Goal: Information Seeking & Learning: Understand process/instructions

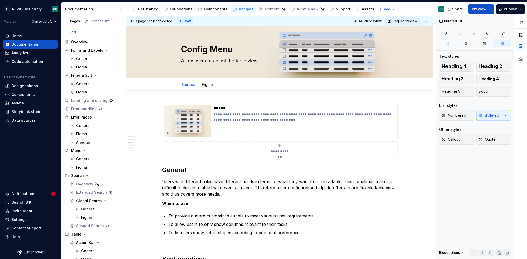
scroll to position [715, 0]
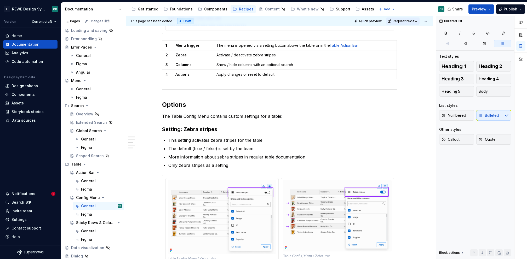
type textarea "*"
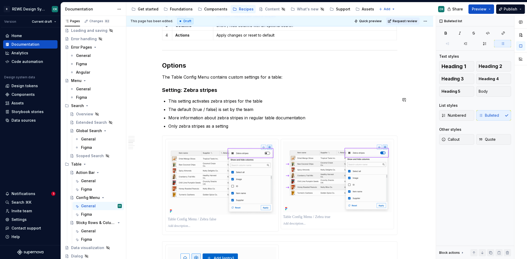
scroll to position [755, 0]
click at [227, 89] on h3 "Setting: Zebra stripes" at bounding box center [279, 89] width 235 height 7
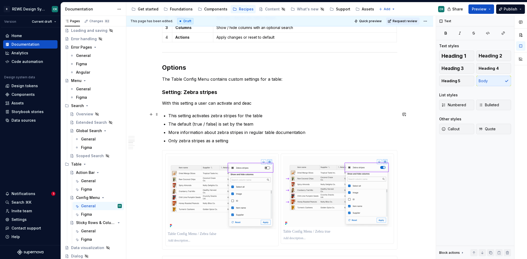
scroll to position [751, 0]
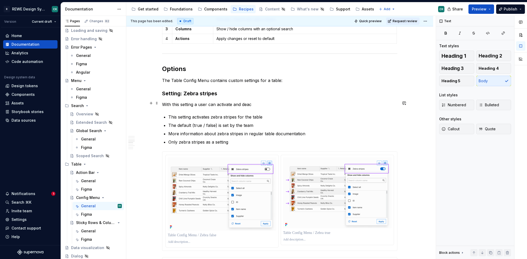
click at [257, 103] on p "With this setting a user can activate and deac" at bounding box center [279, 104] width 235 height 6
click at [287, 80] on p "The Table Config Menu contains custom settings for a table:" at bounding box center [279, 80] width 235 height 6
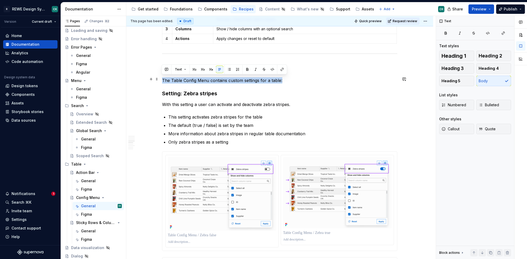
drag, startPoint x: 162, startPoint y: 79, endPoint x: 284, endPoint y: 80, distance: 121.4
click at [284, 80] on p "The Table Config Menu contains custom settings for a table:" at bounding box center [279, 80] width 235 height 6
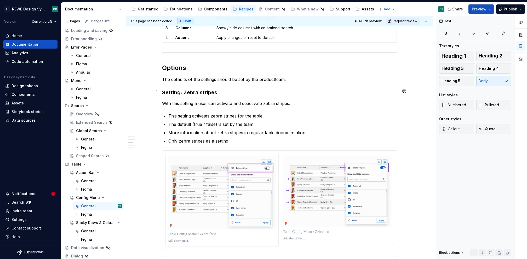
scroll to position [752, 0]
click at [267, 108] on div "**********" at bounding box center [279, 162] width 235 height 1623
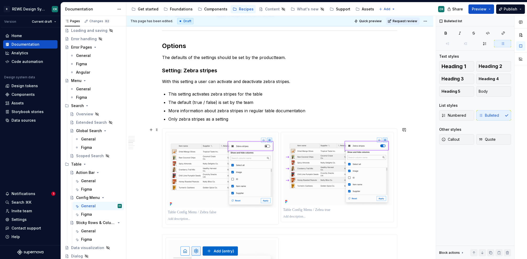
scroll to position [777, 0]
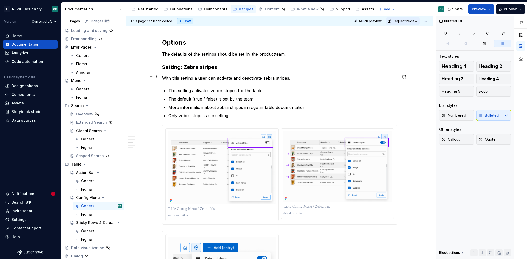
click at [194, 76] on p "With this setting a user can activate and deactivate zebra stripes." at bounding box center [279, 78] width 235 height 6
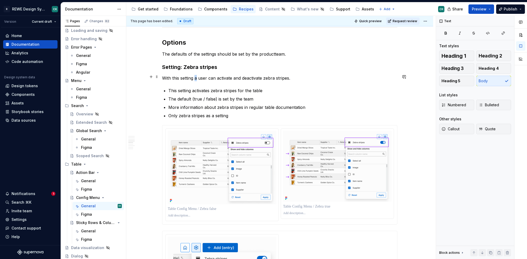
click at [194, 76] on p "With this setting a user can activate and deactivate zebra stripes." at bounding box center [279, 78] width 235 height 6
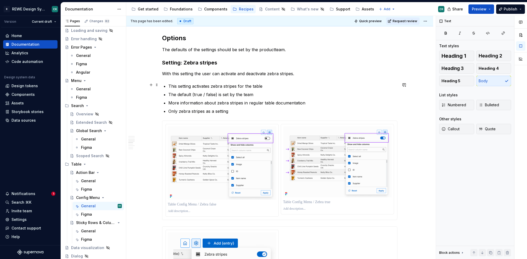
scroll to position [782, 0]
click at [272, 46] on p "The defaults of the settings should be set by the productteam." at bounding box center [279, 49] width 235 height 6
click at [307, 87] on p "This setting activates zebra stripes for the table" at bounding box center [282, 86] width 229 height 6
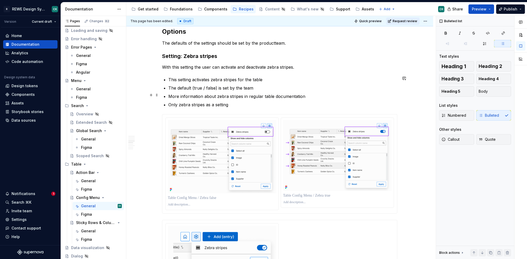
scroll to position [790, 0]
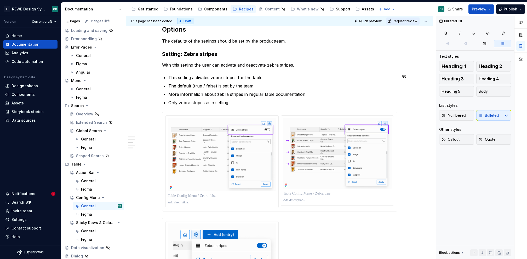
click at [315, 67] on div "**********" at bounding box center [279, 124] width 235 height 1623
click at [314, 64] on p "With this setting the user can activate and deactivate zebra stripes." at bounding box center [279, 65] width 235 height 6
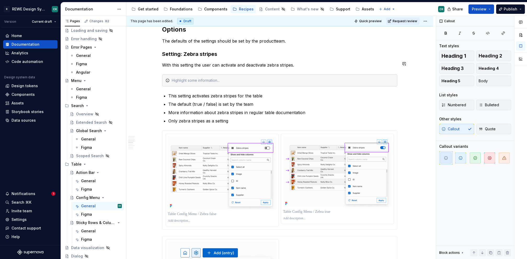
type textarea "*"
click at [468, 157] on div at bounding box center [475, 158] width 72 height 14
click at [464, 159] on span "button" at bounding box center [460, 158] width 11 height 11
click at [448, 159] on icon "button" at bounding box center [446, 158] width 4 height 4
click at [184, 78] on div "Zebra Stripes:" at bounding box center [283, 80] width 222 height 5
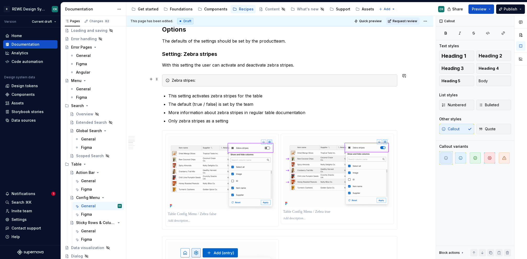
click at [217, 81] on div "Zebra stripes:" at bounding box center [283, 80] width 222 height 5
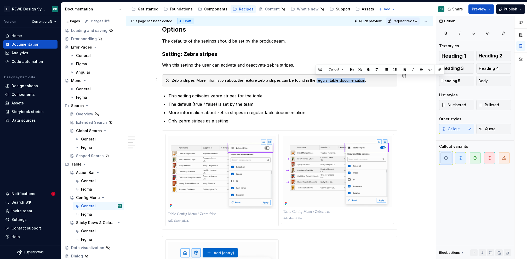
drag, startPoint x: 315, startPoint y: 78, endPoint x: 364, endPoint y: 78, distance: 48.4
click at [364, 78] on div "Zebra stripes: More information about the feature zebra stripes can be found in…" at bounding box center [283, 80] width 222 height 5
click at [439, 70] on button "button" at bounding box center [439, 69] width 7 height 7
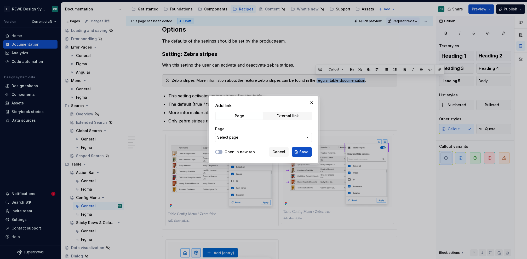
click at [250, 140] on button "Select page" at bounding box center [263, 137] width 97 height 9
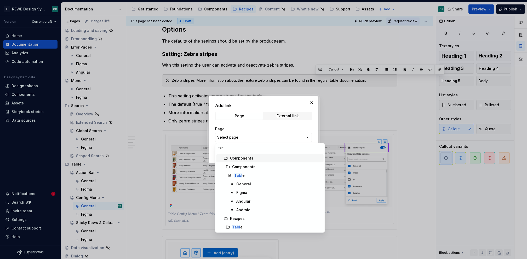
type input "table"
click at [250, 185] on div "General" at bounding box center [278, 184] width 85 height 5
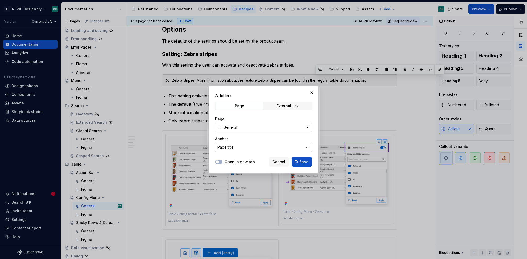
click at [239, 149] on button "Page title" at bounding box center [263, 147] width 97 height 9
type input "zebra"
click at [230, 168] on div "Add link Page External link Page General Anchor Page title Open in new tab Canc…" at bounding box center [263, 129] width 527 height 259
click at [232, 150] on div "Page title" at bounding box center [226, 147] width 16 height 5
click at [252, 137] on div "Add link Page External link Page General Anchor Page title Open in new tab Canc…" at bounding box center [263, 129] width 527 height 259
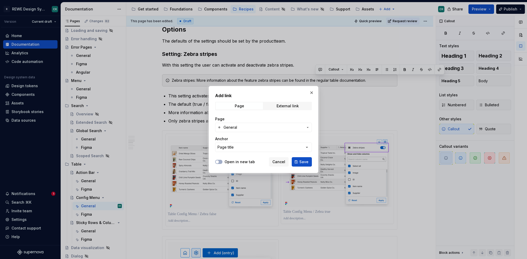
type textarea "*"
click at [278, 108] on span "External link" at bounding box center [287, 106] width 47 height 7
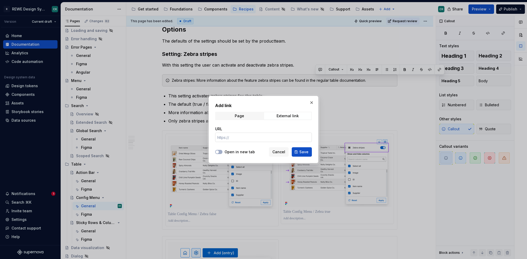
click at [232, 133] on input "URL" at bounding box center [263, 137] width 97 height 9
paste input "[URL][DOMAIN_NAME]"
type input "[URL][DOMAIN_NAME]"
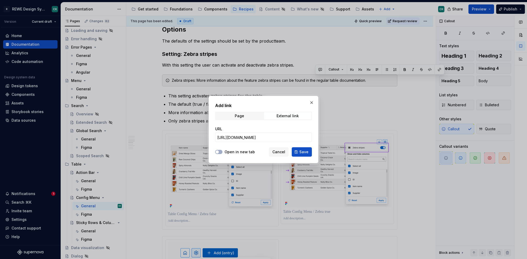
click at [255, 125] on div "URL [URL][DOMAIN_NAME]" at bounding box center [263, 134] width 97 height 22
click at [305, 151] on span "Save" at bounding box center [303, 152] width 9 height 5
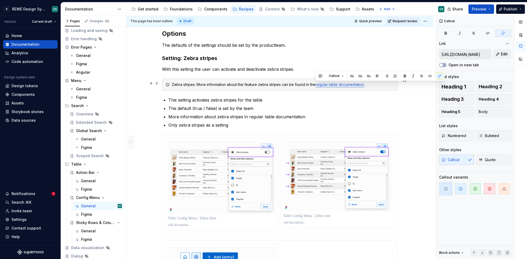
scroll to position [784, 0]
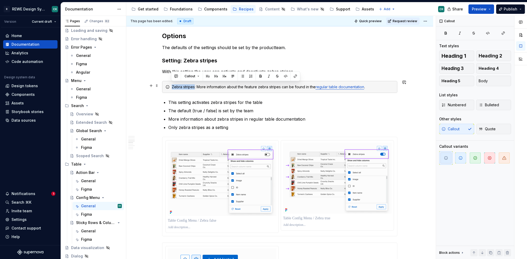
drag, startPoint x: 192, startPoint y: 86, endPoint x: 172, endPoint y: 84, distance: 20.4
click at [172, 84] on div "Zebra stripes: More information about the feature zebra stripes can be found in…" at bounding box center [283, 86] width 222 height 5
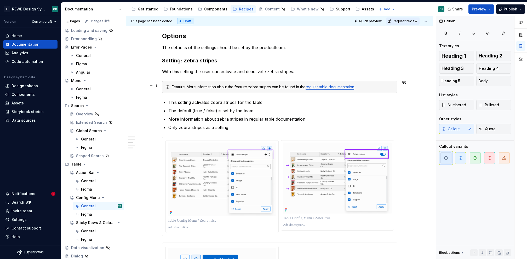
click at [180, 84] on div "Feature: More information about the feature zebra stripes can be found in the r…" at bounding box center [283, 86] width 222 height 5
click at [225, 86] on div "Feature : More information about the feature zebra stripes can be found in the …" at bounding box center [283, 86] width 222 height 5
click at [375, 86] on div "Feature : More information about the feature zebra stripes can be found in the …" at bounding box center [283, 86] width 222 height 5
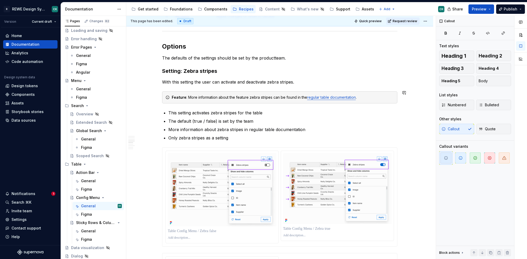
scroll to position [774, 0]
click at [233, 99] on div "Feature : More information about the feature zebra stripes can be found in the …" at bounding box center [279, 97] width 235 height 12
click at [230, 94] on div "Feature : More information about the feature zebra stripes can be found in the …" at bounding box center [283, 96] width 222 height 5
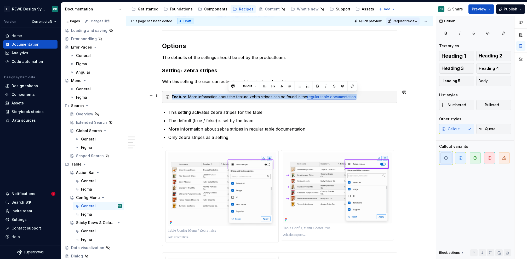
click at [230, 94] on div "Feature : More information about the feature zebra stripes can be found in the …" at bounding box center [283, 96] width 222 height 5
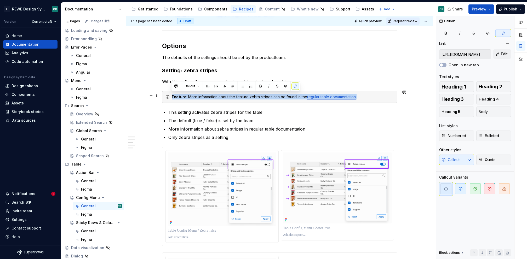
copy div "Feature : More information about the feature zebra stripes can be found in the …"
click at [189, 95] on div "Feature : More information about the feature zebra stripes can be found in the …" at bounding box center [283, 96] width 222 height 5
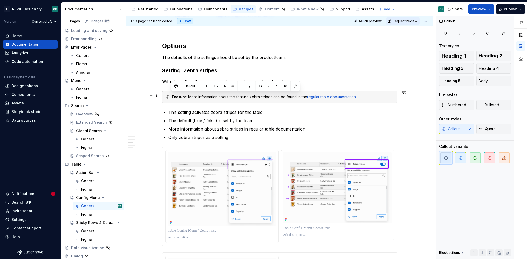
click at [194, 97] on div "Feature : More information about the feature zebra stripes can be found in the …" at bounding box center [283, 96] width 222 height 5
click at [192, 96] on div "Feature : More information about the feature zebra stripes can be found in the …" at bounding box center [283, 96] width 222 height 5
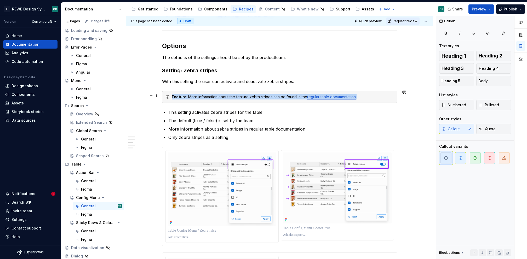
click at [192, 96] on div "Feature : More information about the feature zebra stripes can be found in the …" at bounding box center [283, 96] width 222 height 5
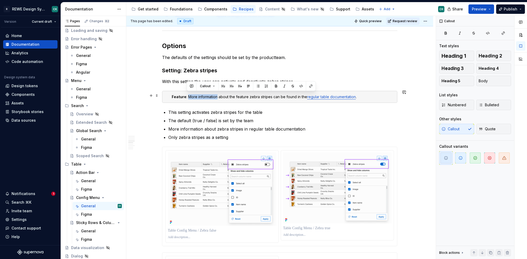
drag, startPoint x: 187, startPoint y: 96, endPoint x: 216, endPoint y: 97, distance: 28.8
click at [216, 97] on div "Feature : More information about the feature zebra stripes can be found in the …" at bounding box center [283, 96] width 222 height 5
click at [276, 95] on div "Feature : For more information about the feature zebra stripes can be found in …" at bounding box center [283, 96] width 222 height 5
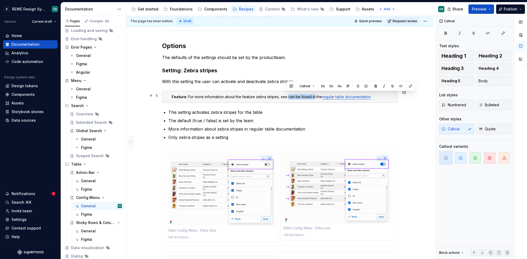
drag, startPoint x: 287, startPoint y: 95, endPoint x: 312, endPoint y: 95, distance: 24.9
click at [312, 95] on div "Feature : For more information about the feature zebra stripes, see can be foun…" at bounding box center [283, 96] width 222 height 5
click at [265, 115] on ul "This setting activates zebra stripes for the table The default (true / false) i…" at bounding box center [282, 124] width 229 height 31
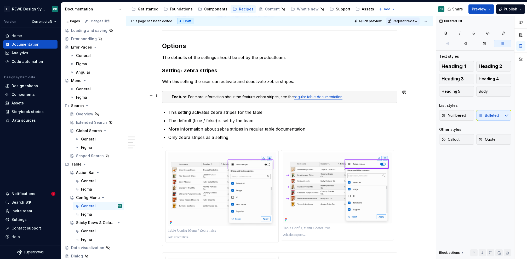
click at [170, 94] on div "Feature : For more information about the feature zebra stripes, see the regular…" at bounding box center [279, 97] width 235 height 12
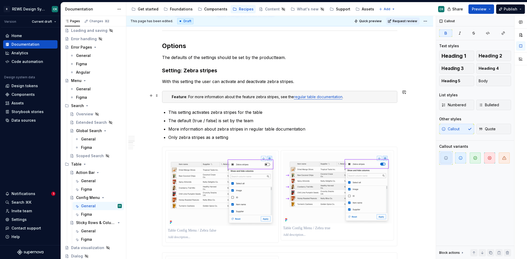
drag, startPoint x: 166, startPoint y: 96, endPoint x: 165, endPoint y: 99, distance: 2.7
click at [166, 96] on icon at bounding box center [168, 97] width 4 height 4
click at [160, 120] on div "**********" at bounding box center [279, 186] width 307 height 1738
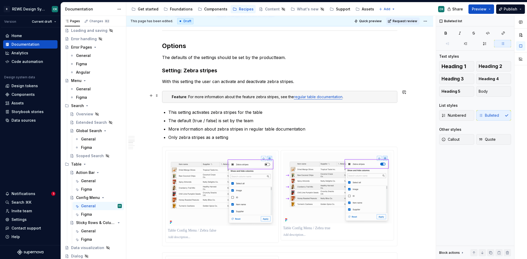
click at [172, 91] on div "Feature : For more information about the feature zebra stripes, see the regular…" at bounding box center [279, 97] width 235 height 12
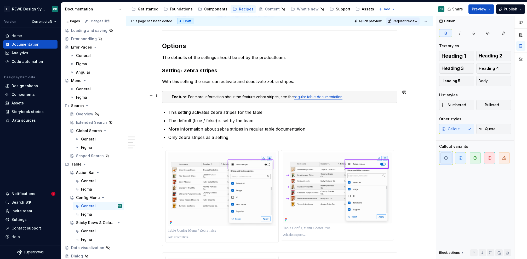
click at [159, 94] on div "**********" at bounding box center [279, 186] width 307 height 1738
click at [463, 157] on span "button" at bounding box center [460, 158] width 11 height 11
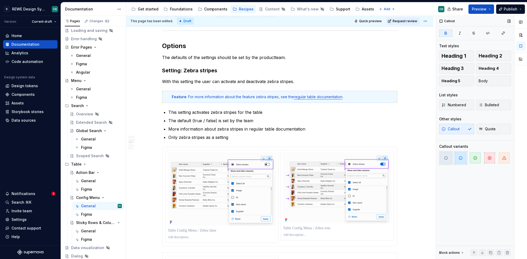
click at [452, 159] on button "button" at bounding box center [446, 158] width 14 height 14
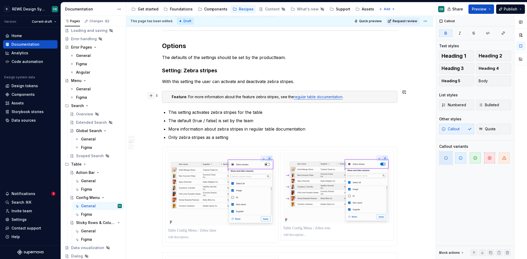
click at [153, 94] on button "button" at bounding box center [151, 95] width 7 height 7
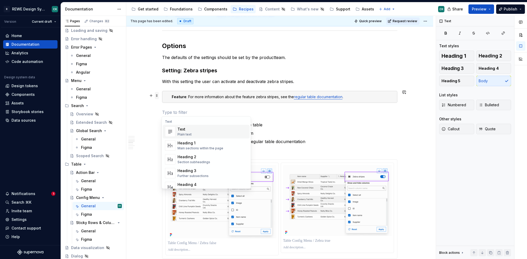
click at [157, 95] on span at bounding box center [157, 95] width 4 height 7
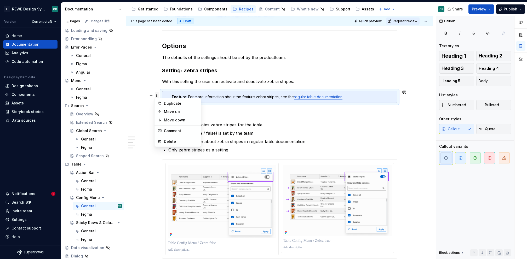
click at [157, 94] on span at bounding box center [157, 95] width 4 height 7
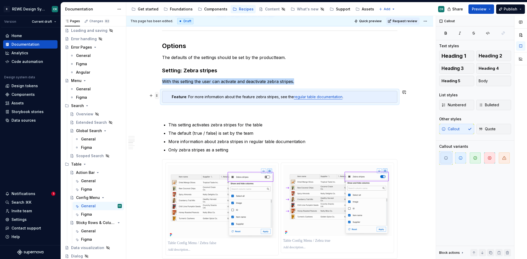
click at [158, 95] on span at bounding box center [157, 95] width 4 height 7
click at [164, 101] on div "Duplicate" at bounding box center [181, 103] width 34 height 5
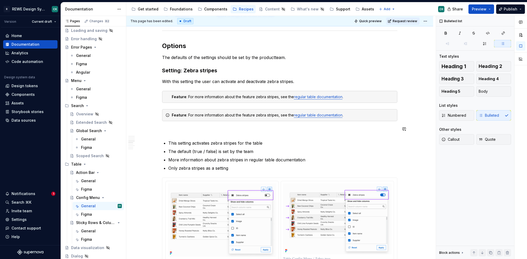
click at [175, 136] on div "**********" at bounding box center [279, 165] width 235 height 1672
click at [159, 99] on div "**********" at bounding box center [279, 201] width 307 height 1769
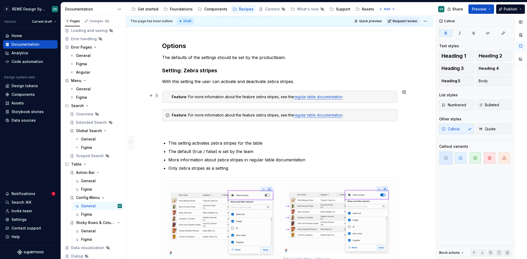
click at [158, 97] on span at bounding box center [157, 95] width 4 height 7
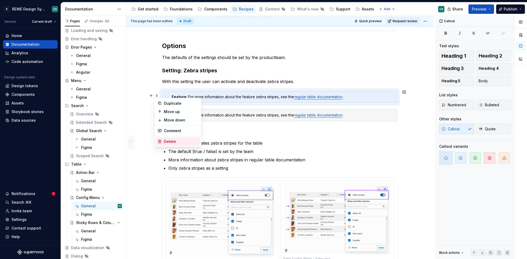
click at [168, 142] on div "Delete" at bounding box center [181, 141] width 34 height 5
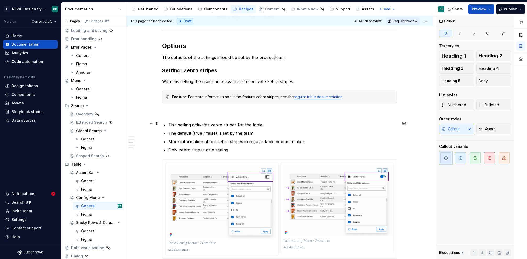
click at [230, 130] on p "The default (true / false) is set by the team" at bounding box center [282, 133] width 229 height 6
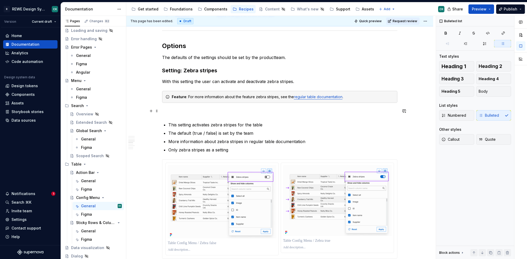
click at [194, 110] on p at bounding box center [279, 112] width 235 height 6
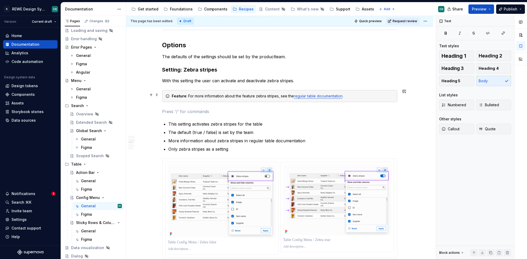
scroll to position [775, 0]
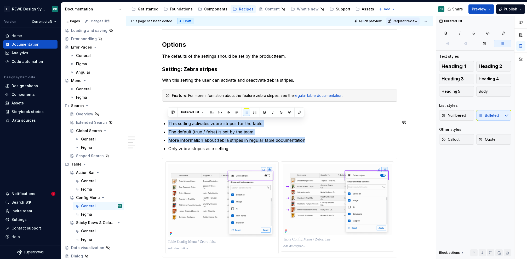
drag, startPoint x: 311, startPoint y: 141, endPoint x: 166, endPoint y: 117, distance: 147.1
click at [166, 117] on div "**********" at bounding box center [279, 155] width 235 height 1654
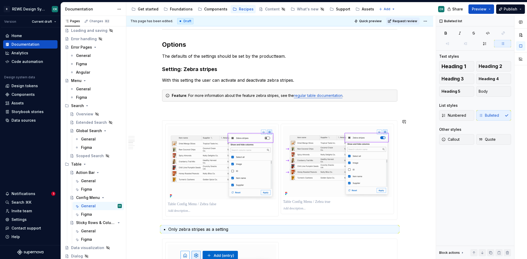
click at [174, 115] on div "**********" at bounding box center [279, 142] width 235 height 1629
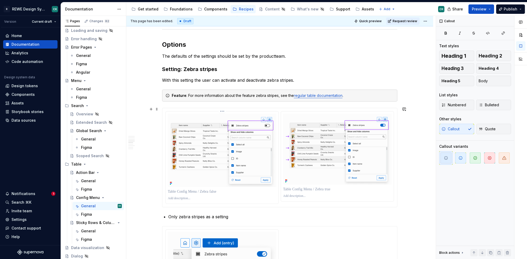
scroll to position [777, 0]
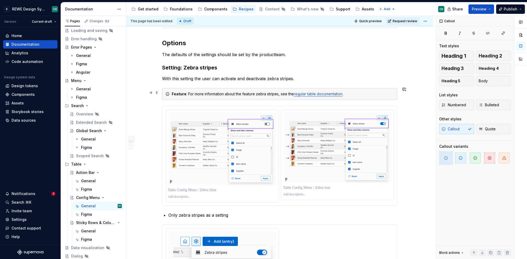
type textarea "*"
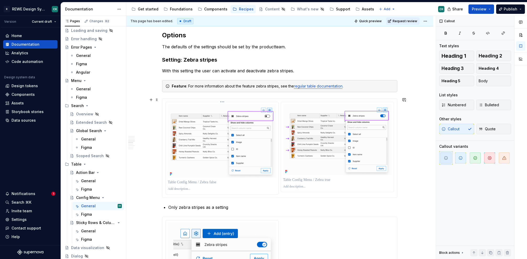
scroll to position [786, 0]
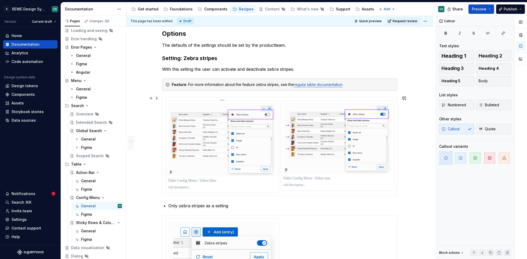
click at [186, 180] on p at bounding box center [222, 180] width 109 height 5
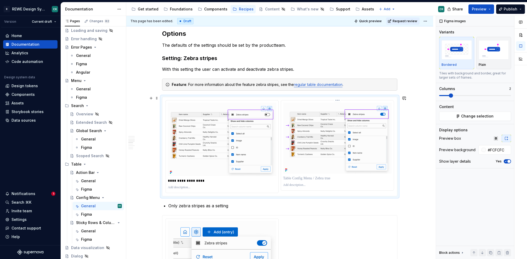
click at [337, 178] on p at bounding box center [337, 178] width 109 height 5
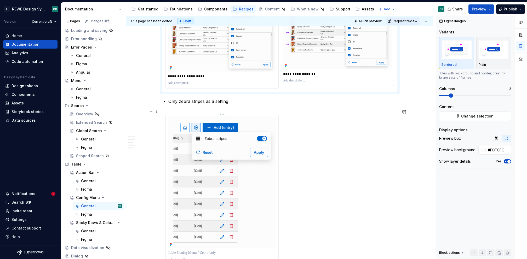
scroll to position [895, 0]
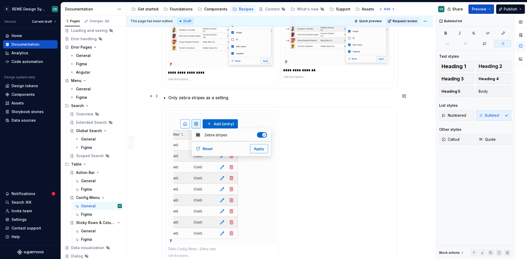
click at [186, 95] on p "Only zebra stripes as a setting" at bounding box center [282, 98] width 229 height 6
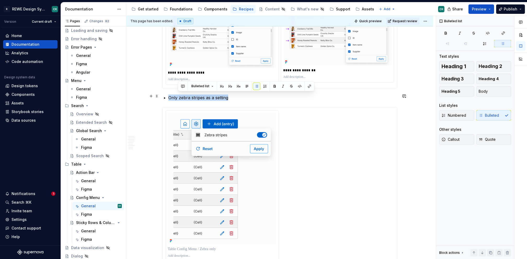
click at [186, 95] on p "Only zebra stripes as a setting" at bounding box center [282, 98] width 229 height 6
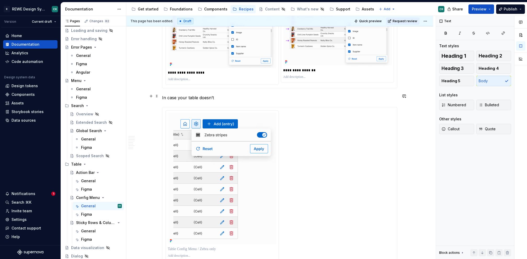
click at [196, 96] on p "In case your table doesn’t" at bounding box center [279, 98] width 235 height 6
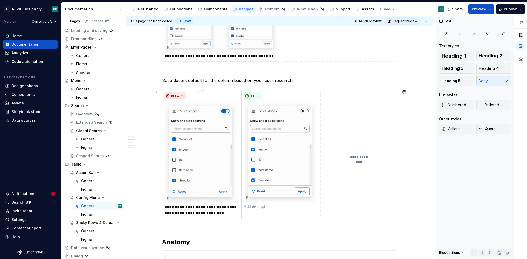
scroll to position [321, 0]
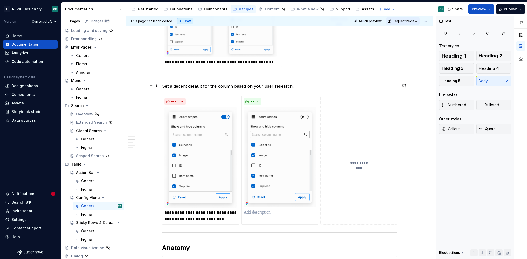
click at [298, 84] on p "Set a decent default for the column based on your user research." at bounding box center [279, 86] width 235 height 6
click at [151, 233] on button "button" at bounding box center [151, 233] width 7 height 7
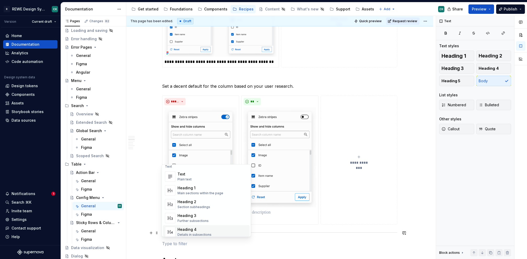
scroll to position [11, 0]
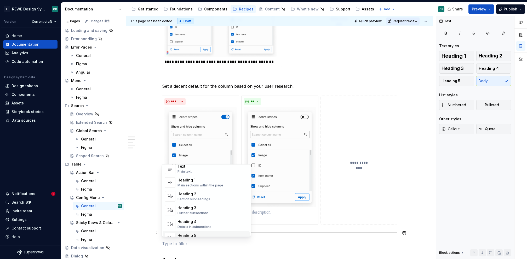
click at [172, 241] on p at bounding box center [279, 244] width 235 height 6
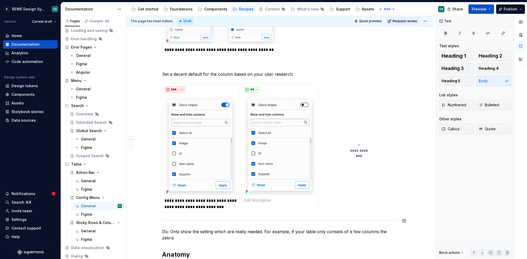
scroll to position [340, 0]
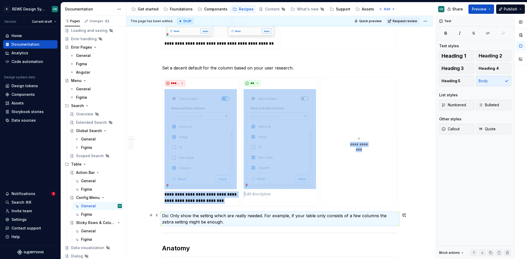
click at [162, 213] on p "Do: Only show the setting which are really needed. For example, if your table o…" at bounding box center [279, 219] width 235 height 13
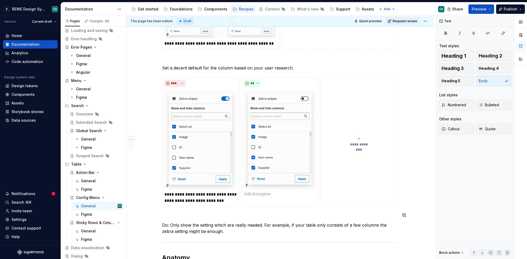
drag, startPoint x: 174, startPoint y: 211, endPoint x: 194, endPoint y: 217, distance: 21.2
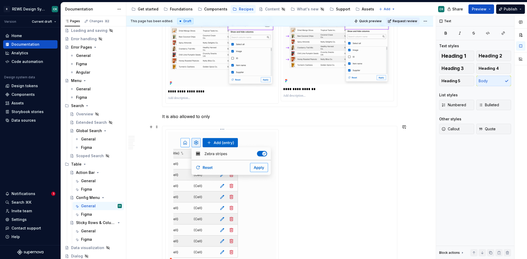
scroll to position [903, 0]
click at [155, 117] on span at bounding box center [157, 115] width 4 height 7
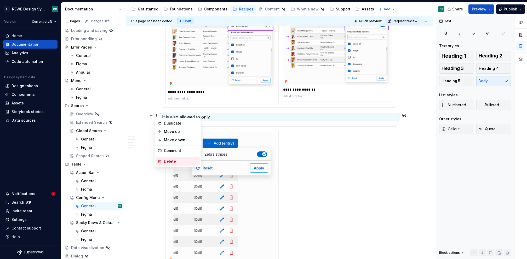
click at [172, 158] on div "Delete" at bounding box center [178, 161] width 44 height 8
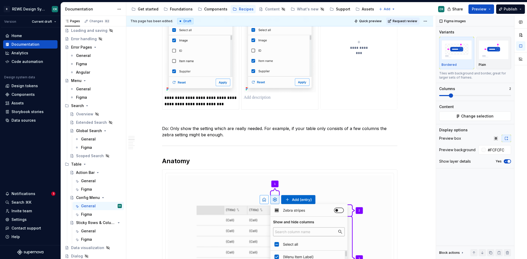
scroll to position [436, 0]
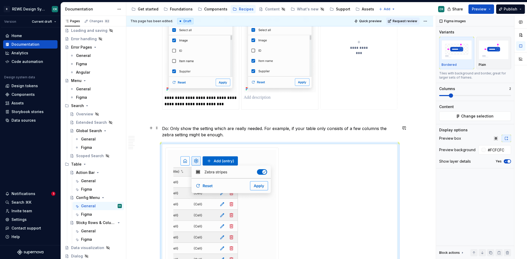
click at [197, 135] on p "Do: Only show the setting which are really needed. For example, if your table o…" at bounding box center [279, 132] width 235 height 13
click at [198, 135] on p "Do: Only show the setting which are really needed. For example, if your table o…" at bounding box center [279, 132] width 235 height 13
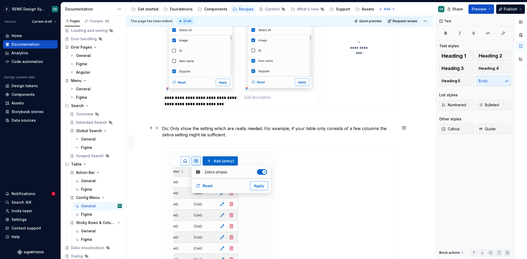
click at [218, 134] on p "Do: Only show the setting which are really needed. For example, if your table o…" at bounding box center [279, 132] width 235 height 13
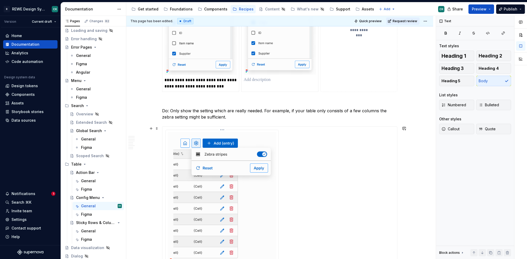
scroll to position [459, 0]
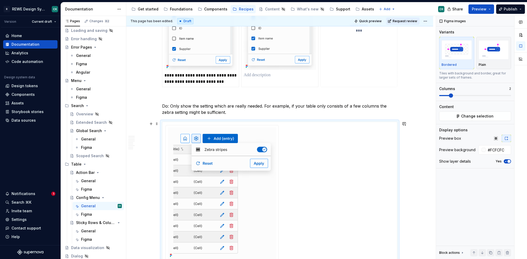
click at [293, 145] on div at bounding box center [280, 200] width 229 height 151
click at [233, 112] on p "Do: Only show the setting which are really needed. For example, if your table o…" at bounding box center [279, 109] width 235 height 13
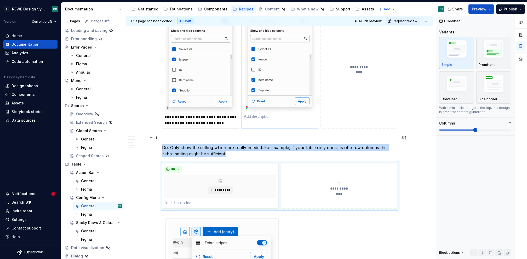
scroll to position [392, 0]
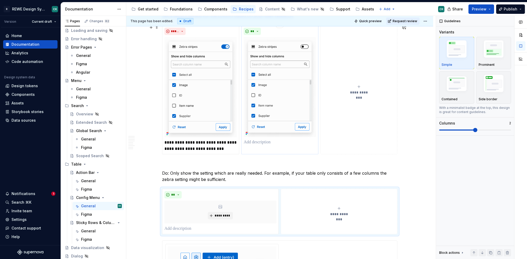
click at [257, 83] on img at bounding box center [280, 87] width 72 height 100
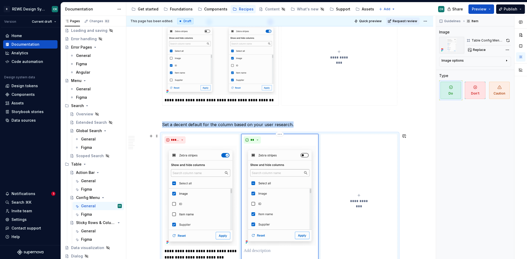
scroll to position [242, 0]
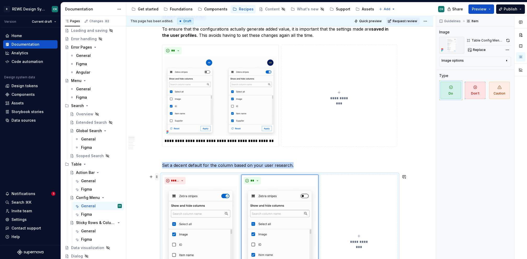
click at [155, 177] on span at bounding box center [157, 176] width 4 height 7
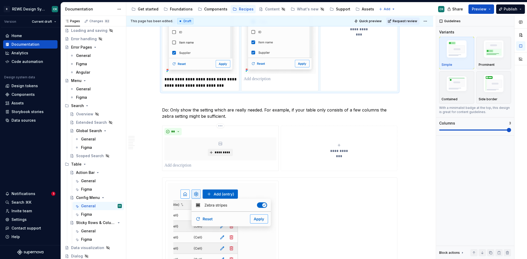
scroll to position [507, 0]
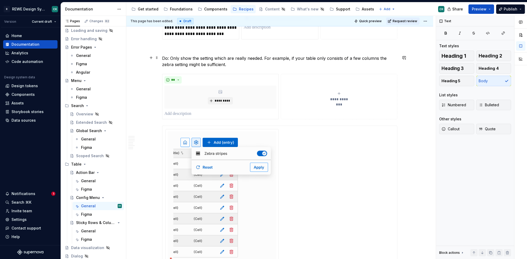
click at [222, 64] on p "Do: Only show the setting which are really needed. For example, if your table o…" at bounding box center [279, 61] width 235 height 13
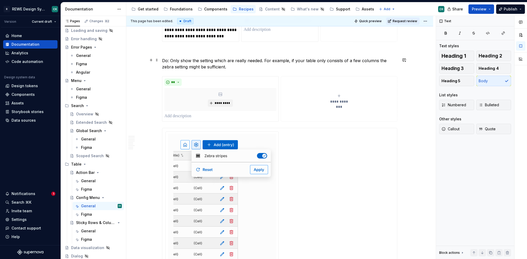
scroll to position [504, 0]
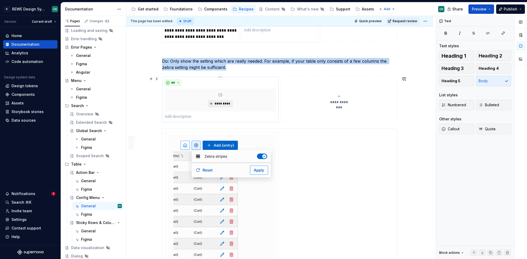
click at [229, 103] on span "*********" at bounding box center [222, 104] width 16 height 4
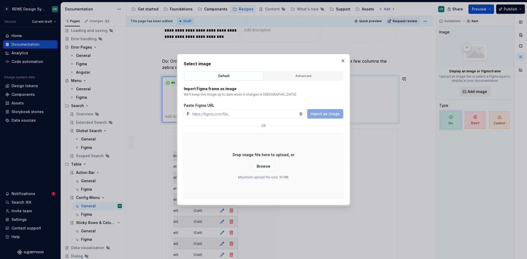
type textarea "*"
click at [313, 77] on div "Advanced" at bounding box center [303, 76] width 75 height 5
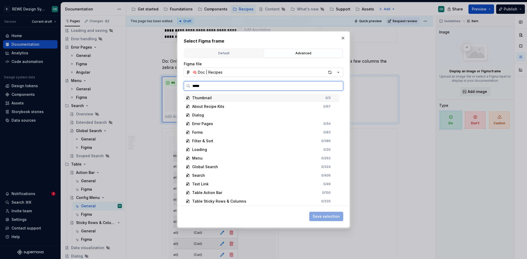
type input "******"
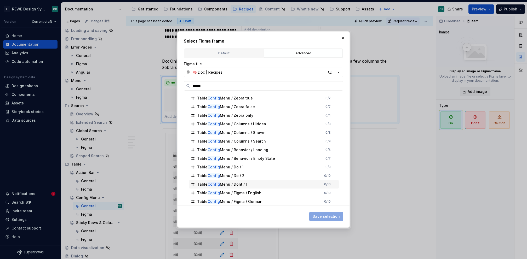
scroll to position [26, 0]
click at [226, 84] on input "******" at bounding box center [266, 85] width 153 height 5
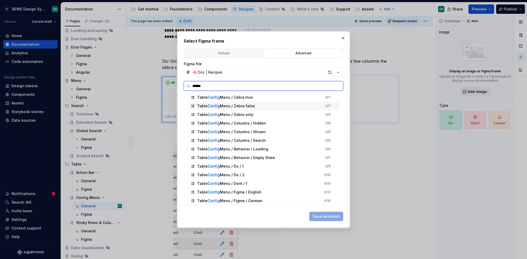
click at [247, 116] on div "Table Config Menu / Zebra only" at bounding box center [225, 114] width 56 height 5
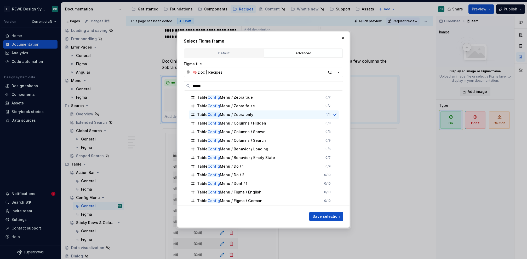
click at [332, 219] on span "Save selection" at bounding box center [326, 216] width 27 height 5
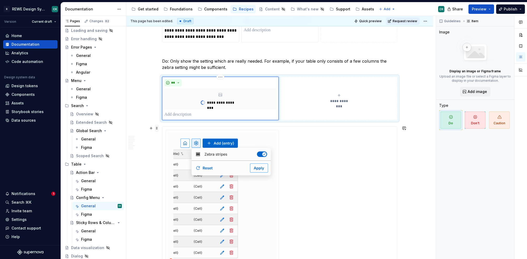
click at [155, 129] on span at bounding box center [157, 128] width 4 height 7
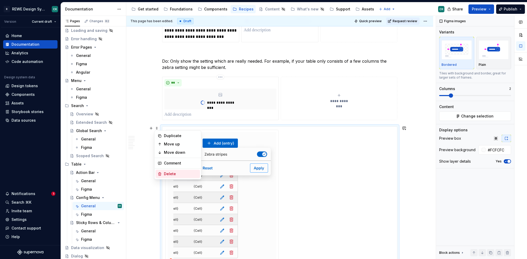
click at [182, 172] on div "Delete" at bounding box center [181, 174] width 34 height 5
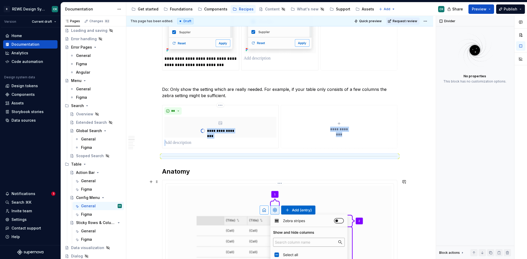
scroll to position [461, 0]
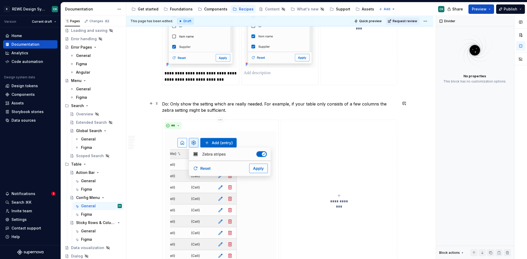
click at [219, 111] on p "Do: Only show the setting which are really needed. For example, if your table o…" at bounding box center [279, 107] width 235 height 13
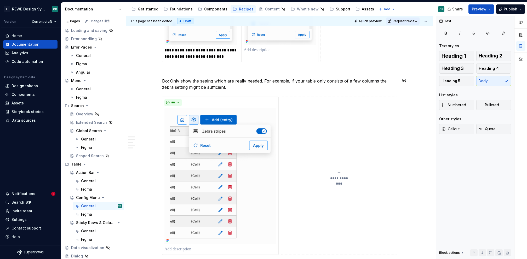
scroll to position [483, 0]
click at [169, 81] on p "Do: Only show the setting which are really needed. For example, if your table o…" at bounding box center [279, 85] width 235 height 13
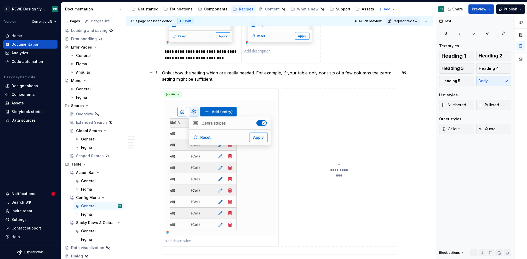
click at [199, 76] on p "Only show the setting which are really needed. For example, if your table only …" at bounding box center [279, 76] width 235 height 13
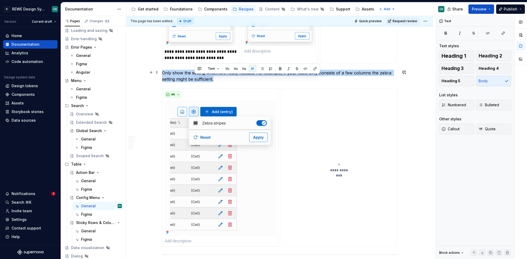
click at [199, 76] on p "Only show the setting which are really needed. For example, if your table only …" at bounding box center [279, 76] width 235 height 13
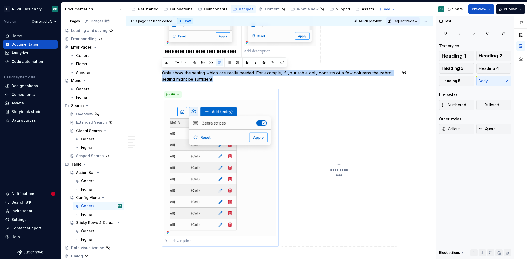
copy p "Only show the setting which are really needed. For example, if your table only …"
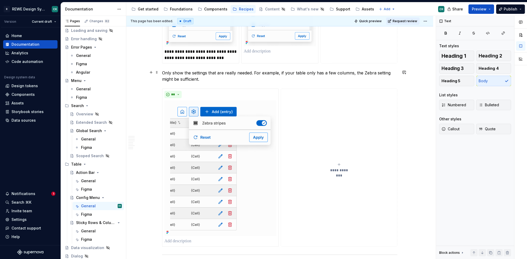
click at [162, 71] on p "Only show the settings that are really needed. For example, if your table only …" at bounding box center [279, 76] width 235 height 13
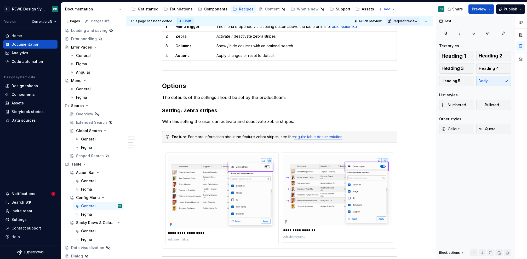
scroll to position [928, 0]
type textarea "*"
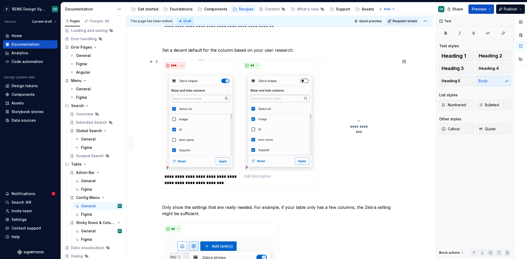
scroll to position [356, 0]
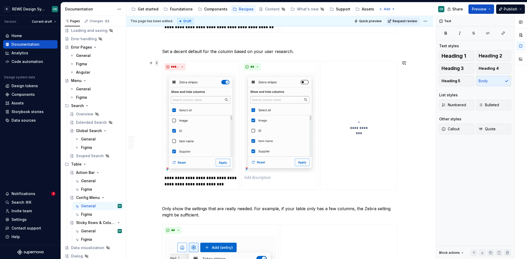
click at [157, 61] on span at bounding box center [157, 62] width 4 height 7
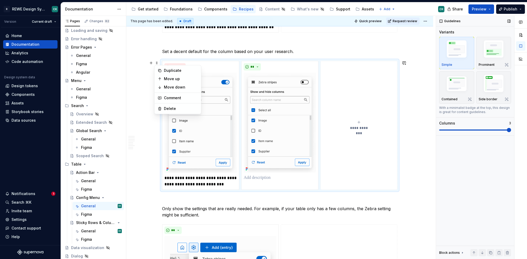
click at [494, 54] on img "button" at bounding box center [494, 50] width 30 height 23
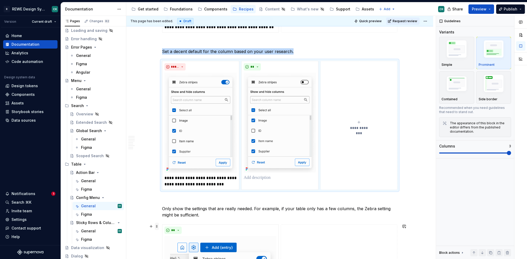
click at [157, 228] on span at bounding box center [157, 226] width 4 height 7
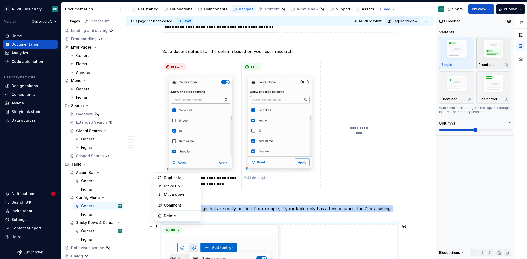
click at [490, 42] on img "button" at bounding box center [494, 50] width 30 height 23
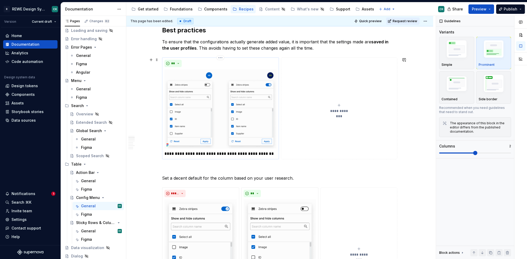
scroll to position [222, 0]
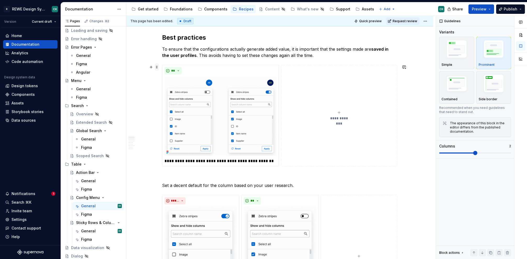
click at [158, 68] on span at bounding box center [157, 67] width 4 height 7
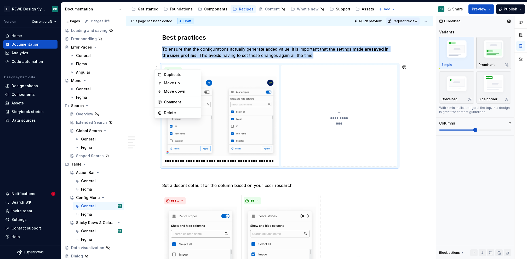
click at [491, 57] on img "button" at bounding box center [494, 50] width 30 height 23
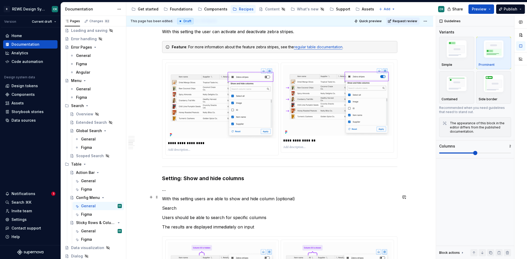
scroll to position [1034, 0]
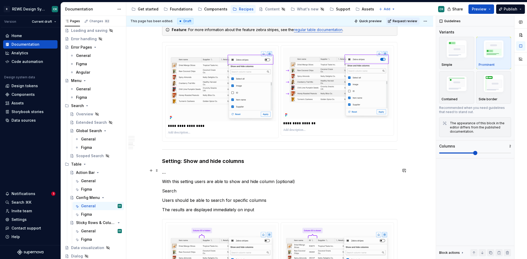
click at [176, 171] on p "…" at bounding box center [279, 172] width 235 height 6
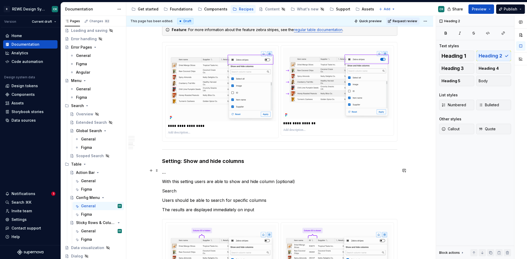
click at [162, 170] on p "…" at bounding box center [279, 172] width 235 height 6
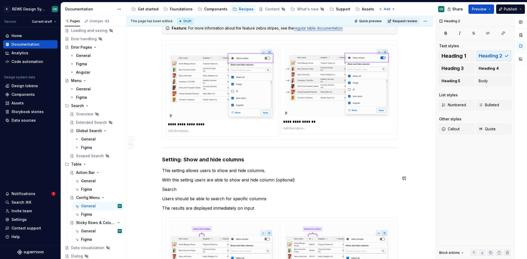
click at [176, 179] on p "With this setting users are able to show and hide column (optional)" at bounding box center [279, 180] width 235 height 6
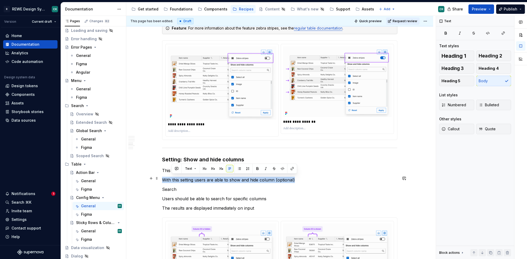
click at [176, 179] on p "With this setting users are able to show and hide column (optional)" at bounding box center [279, 180] width 235 height 6
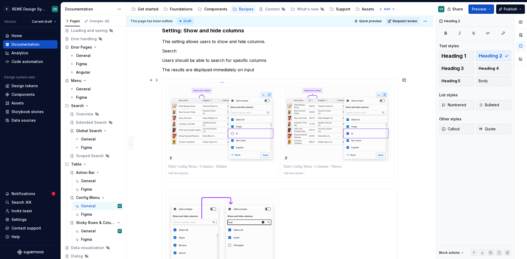
scroll to position [1167, 0]
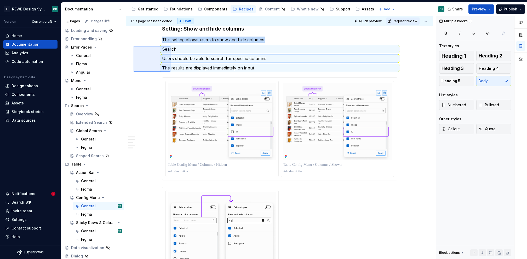
drag, startPoint x: 135, startPoint y: 47, endPoint x: 171, endPoint y: 72, distance: 43.3
click at [171, 72] on div "**********" at bounding box center [281, 138] width 310 height 244
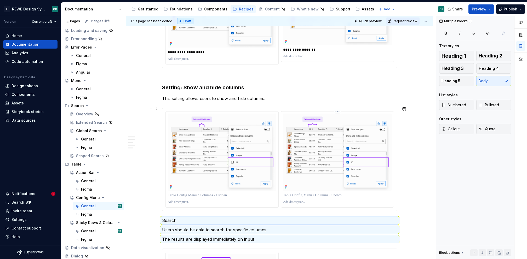
scroll to position [1108, 0]
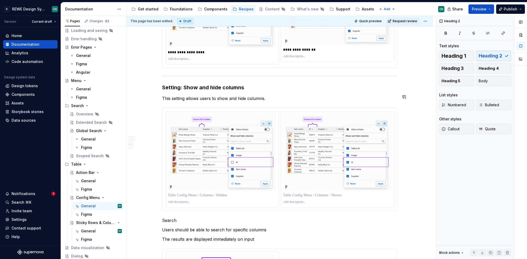
click at [277, 95] on p "This setting allows users to show and hide columns." at bounding box center [279, 98] width 235 height 6
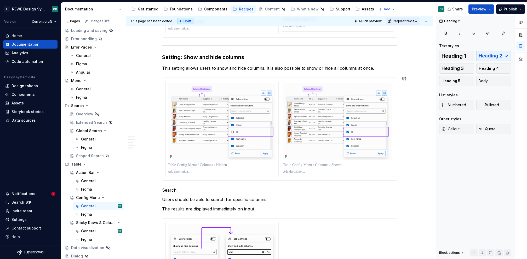
scroll to position [1139, 0]
click at [208, 165] on p at bounding box center [222, 164] width 109 height 5
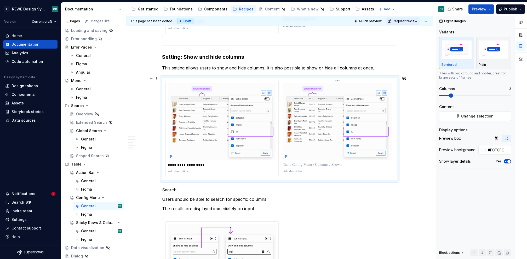
click at [302, 162] on p at bounding box center [337, 164] width 109 height 5
click at [374, 65] on p "This setting allows users to show and hide columns. It is also possible to show…" at bounding box center [279, 68] width 235 height 6
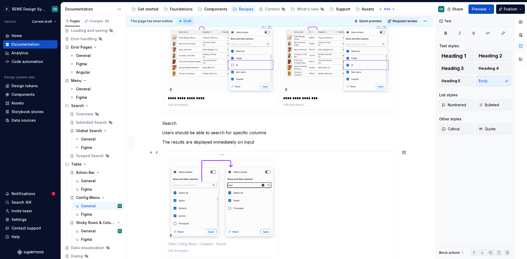
scroll to position [1257, 0]
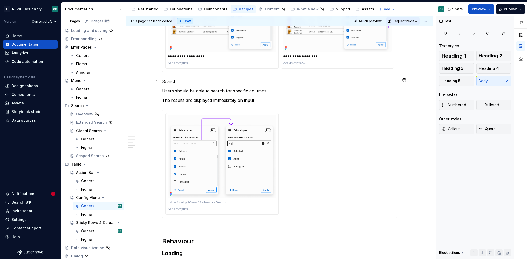
click at [162, 79] on p "Search" at bounding box center [279, 81] width 235 height 6
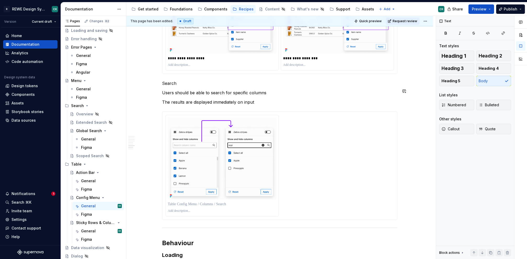
scroll to position [1254, 0]
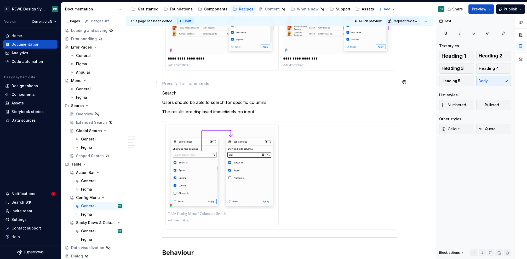
click at [196, 81] on p at bounding box center [279, 84] width 235 height 6
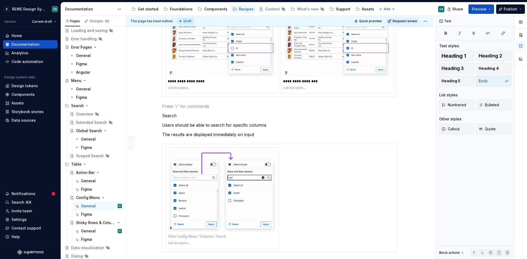
scroll to position [1237, 0]
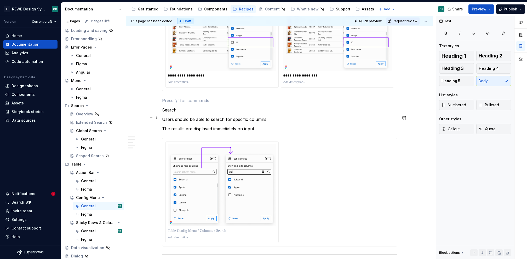
click at [163, 116] on p "Users should be able to search for specific columns" at bounding box center [279, 119] width 235 height 6
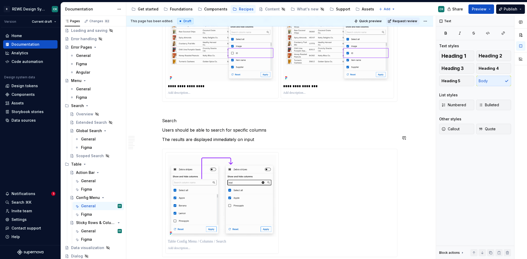
scroll to position [1229, 0]
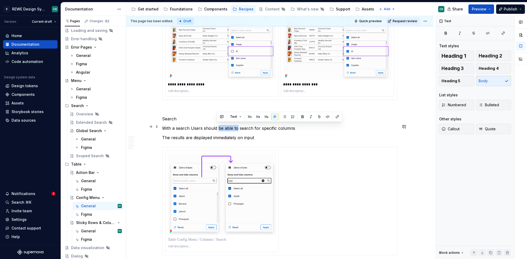
drag, startPoint x: 217, startPoint y: 126, endPoint x: 236, endPoint y: 127, distance: 18.8
click at [236, 127] on p "With a search Users should be able to search for specific columns" at bounding box center [279, 128] width 235 height 6
click at [298, 126] on p "With a search Users should can search for specific columns" at bounding box center [279, 128] width 235 height 6
click at [162, 127] on p "With a search Users should can search for specific columns" at bounding box center [279, 128] width 235 height 6
click at [199, 116] on p "Search" at bounding box center [279, 119] width 235 height 6
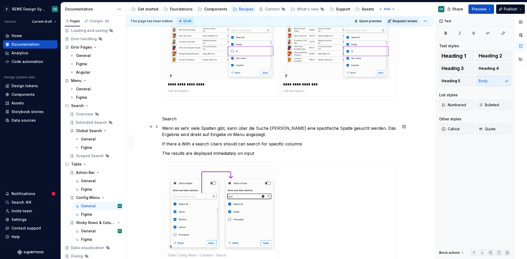
click at [256, 128] on p "Wenn es sehr viele Spalten gibt, kann über die Suche [PERSON_NAME] eine spezifi…" at bounding box center [279, 131] width 235 height 13
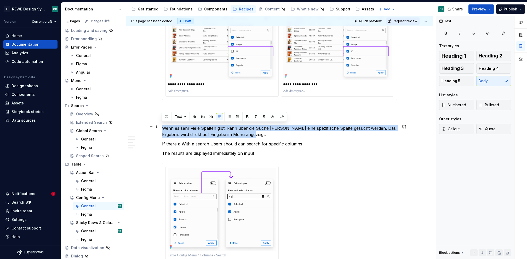
click at [256, 128] on p "Wenn es sehr viele Spalten gibt, kann über die Suche [PERSON_NAME] eine spezifi…" at bounding box center [279, 131] width 235 height 13
copy p "Wenn es sehr viele Spalten gibt, kann über die Suche [PERSON_NAME] eine spezifi…"
click at [257, 132] on p "Wenn es sehr viele Spalten gibt, kann über die Suche [PERSON_NAME] eine spezifi…" at bounding box center [279, 131] width 235 height 13
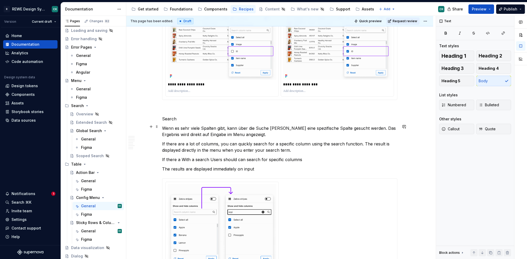
click at [215, 132] on p "Wenn es sehr viele Spalten gibt, kann über die Suche [PERSON_NAME] eine spezifi…" at bounding box center [279, 131] width 235 height 13
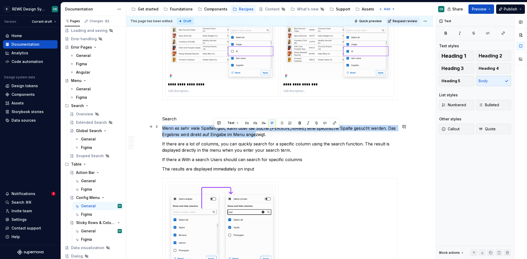
click at [215, 132] on p "Wenn es sehr viele Spalten gibt, kann über die Suche [PERSON_NAME] eine spezifi…" at bounding box center [279, 131] width 235 height 13
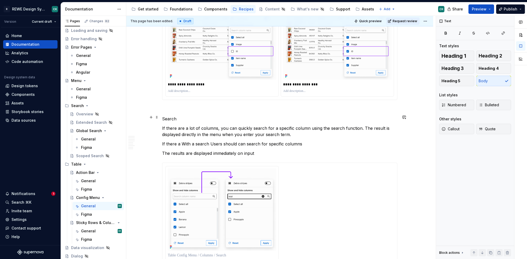
click at [174, 119] on p "Search" at bounding box center [279, 119] width 235 height 6
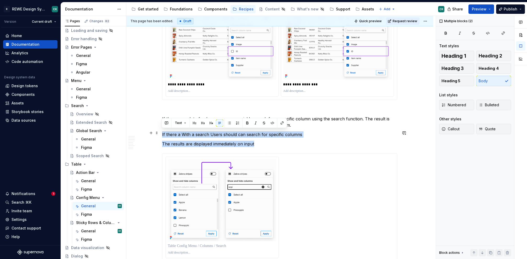
drag, startPoint x: 264, startPoint y: 141, endPoint x: 159, endPoint y: 133, distance: 106.2
click at [208, 141] on p "The results are displayed immediately on input" at bounding box center [279, 144] width 235 height 6
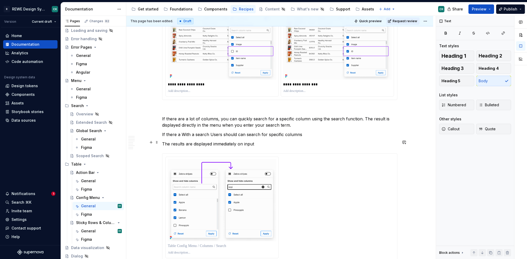
click at [227, 141] on p "The results are displayed immediately on input" at bounding box center [279, 144] width 235 height 6
click at [191, 123] on p "If there are a lot of columns, you can quickly search for a specific column usi…" at bounding box center [279, 122] width 235 height 13
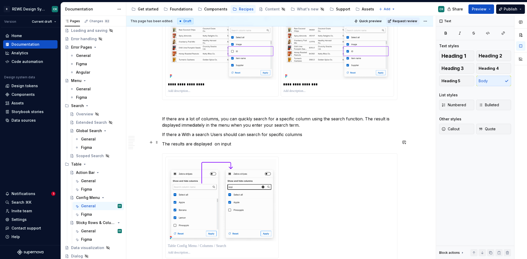
click at [214, 142] on p "The results are displayed on input" at bounding box center [279, 144] width 235 height 6
click at [213, 142] on p "The results are displayed on input" at bounding box center [279, 144] width 235 height 6
click at [240, 142] on p "The results are displayed on input" at bounding box center [279, 144] width 235 height 6
click at [232, 123] on p "If there are a lot of columns, you can quickly search for a specific column usi…" at bounding box center [279, 122] width 235 height 13
click at [244, 132] on p "If there a With a search Users should can search for specific columns" at bounding box center [279, 135] width 235 height 6
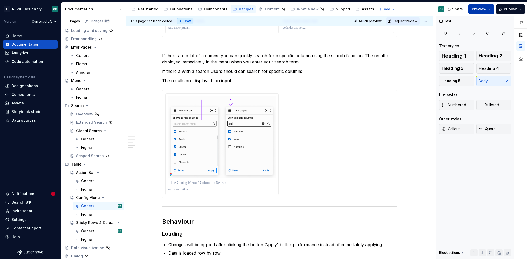
scroll to position [1289, 0]
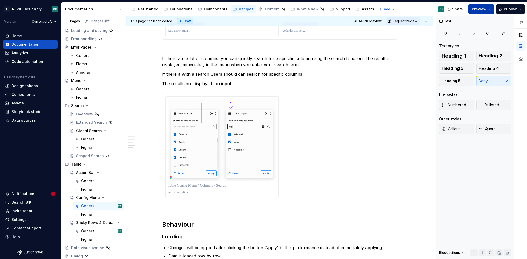
type textarea "*"
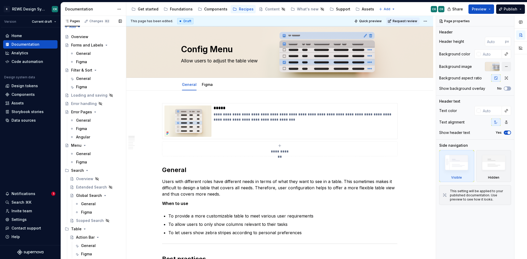
scroll to position [70, 0]
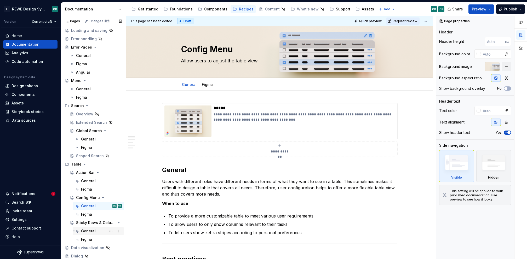
click at [85, 230] on div "General" at bounding box center [88, 231] width 15 height 5
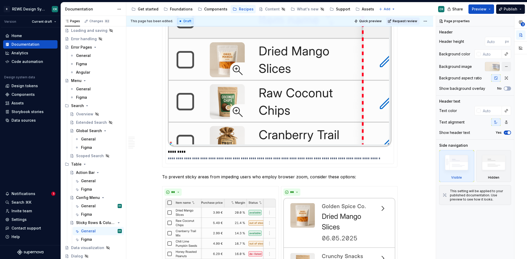
scroll to position [623, 0]
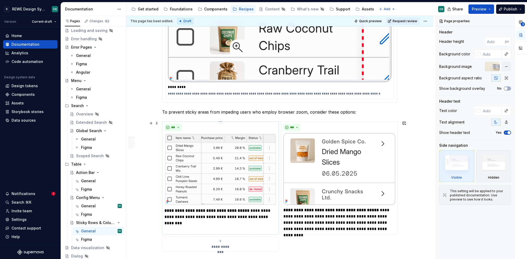
click at [230, 122] on div "**********" at bounding box center [220, 178] width 117 height 113
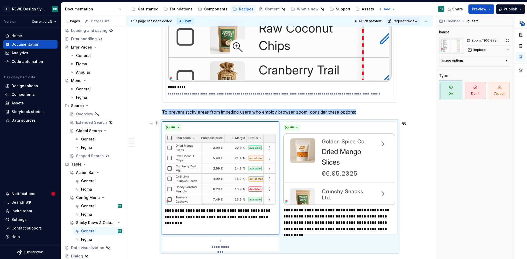
click at [156, 125] on span at bounding box center [157, 123] width 4 height 7
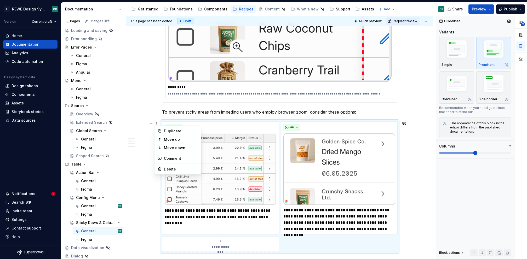
type textarea "*"
